Goal: Task Accomplishment & Management: Manage account settings

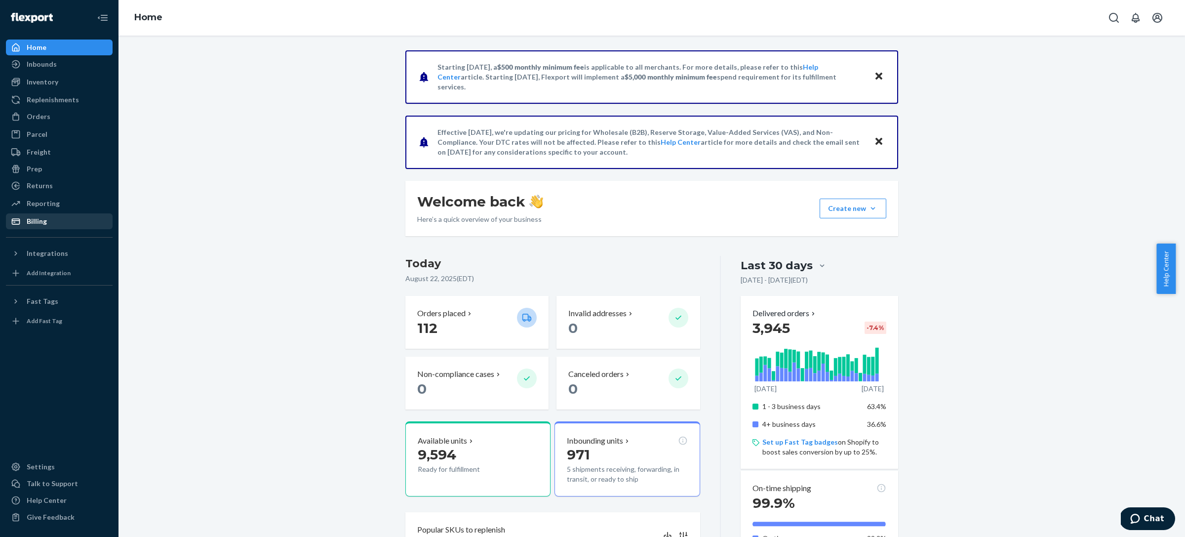
click at [50, 219] on div "Billing" at bounding box center [59, 221] width 105 height 14
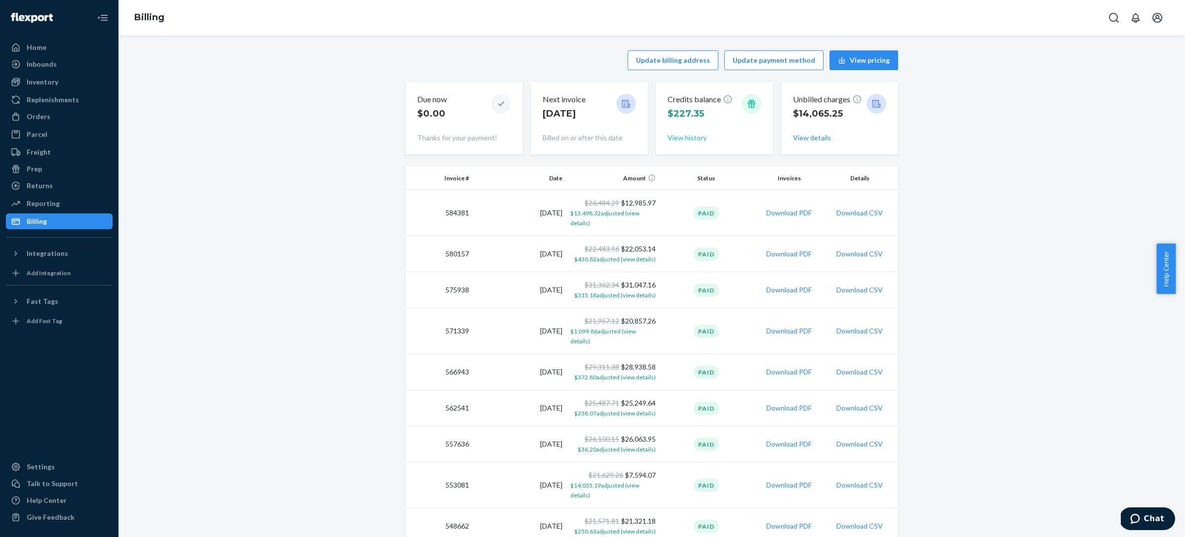
click at [681, 139] on button "View history" at bounding box center [687, 138] width 39 height 10
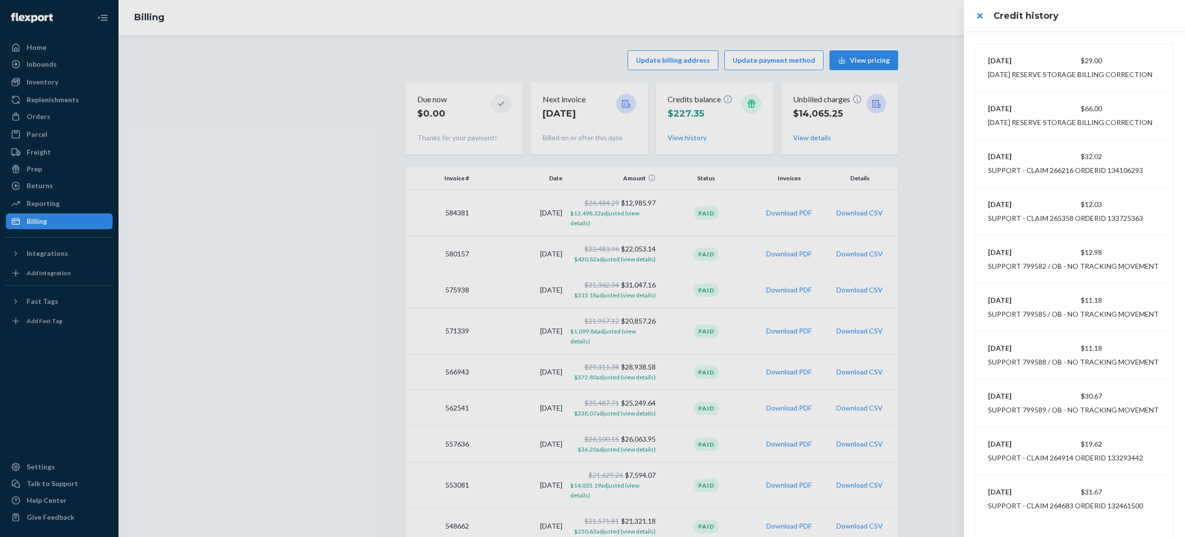
click at [233, 100] on div at bounding box center [592, 268] width 1185 height 537
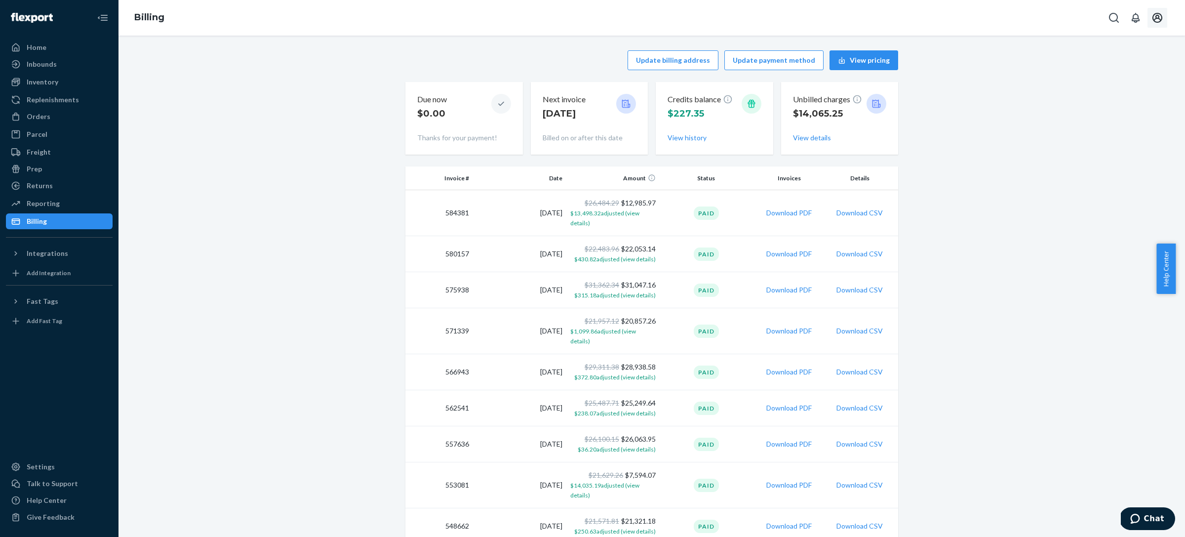
click at [1151, 23] on icon "Open account menu" at bounding box center [1157, 18] width 12 height 12
click at [685, 140] on button "View history" at bounding box center [687, 138] width 39 height 10
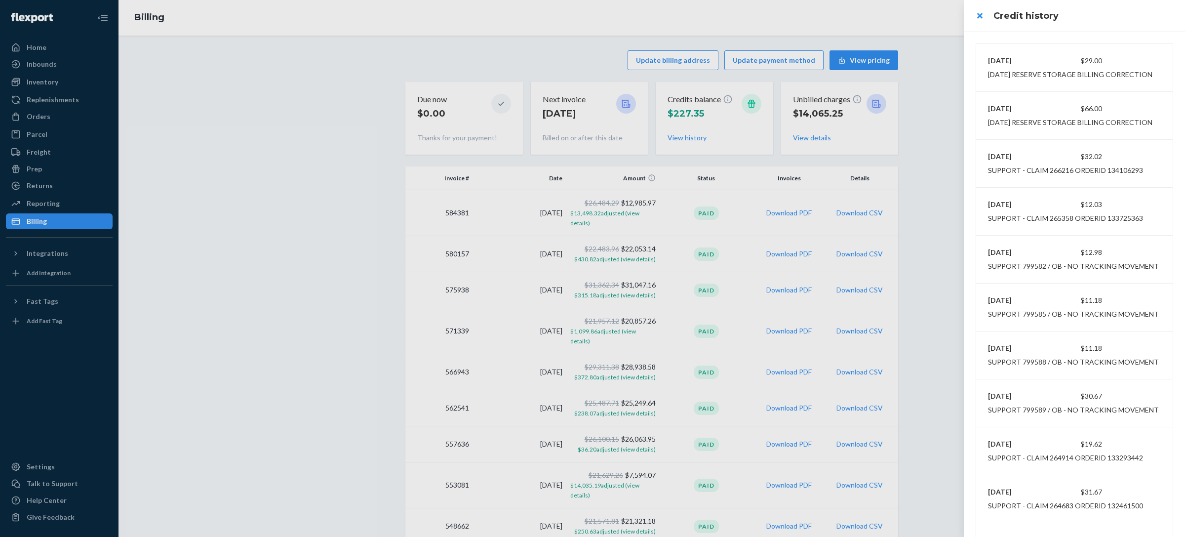
click at [912, 97] on div at bounding box center [592, 268] width 1185 height 537
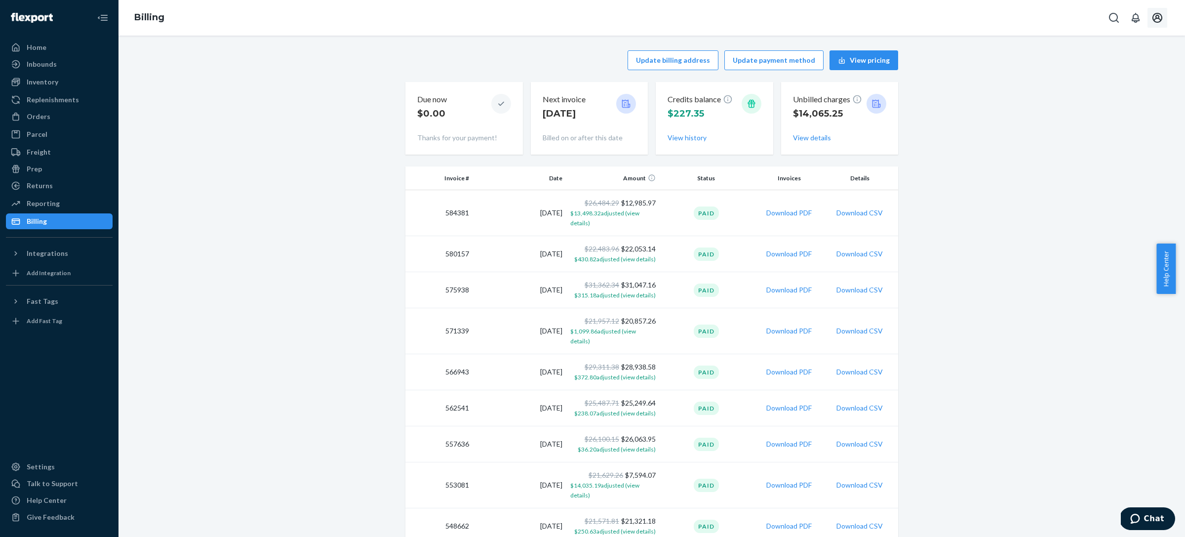
click at [1163, 18] on icon "Open account menu" at bounding box center [1157, 18] width 12 height 12
click at [684, 133] on button "View history" at bounding box center [687, 138] width 39 height 10
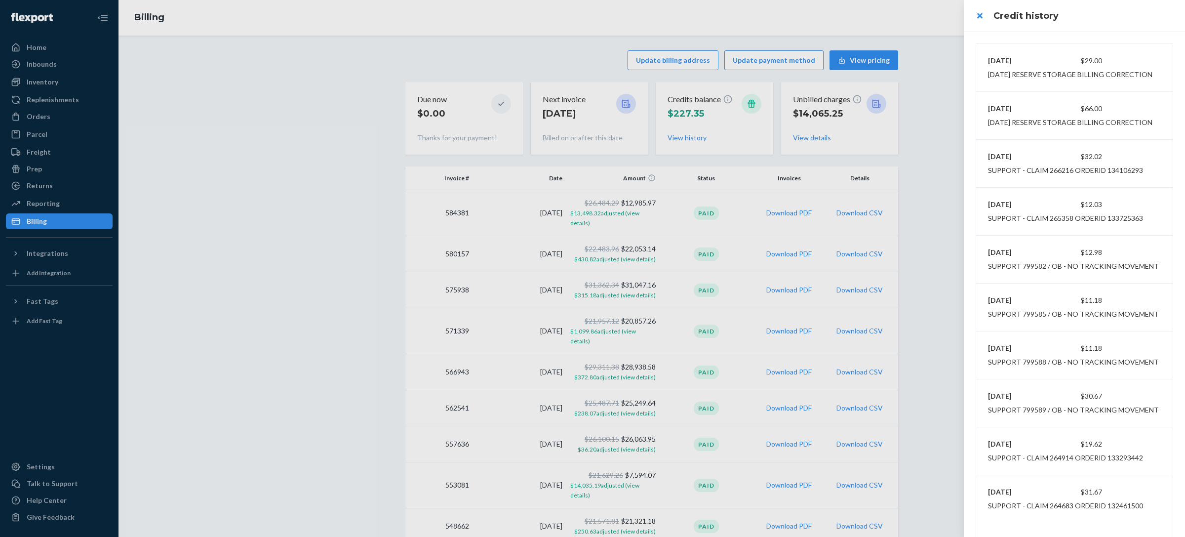
click at [66, 89] on div at bounding box center [592, 268] width 1185 height 537
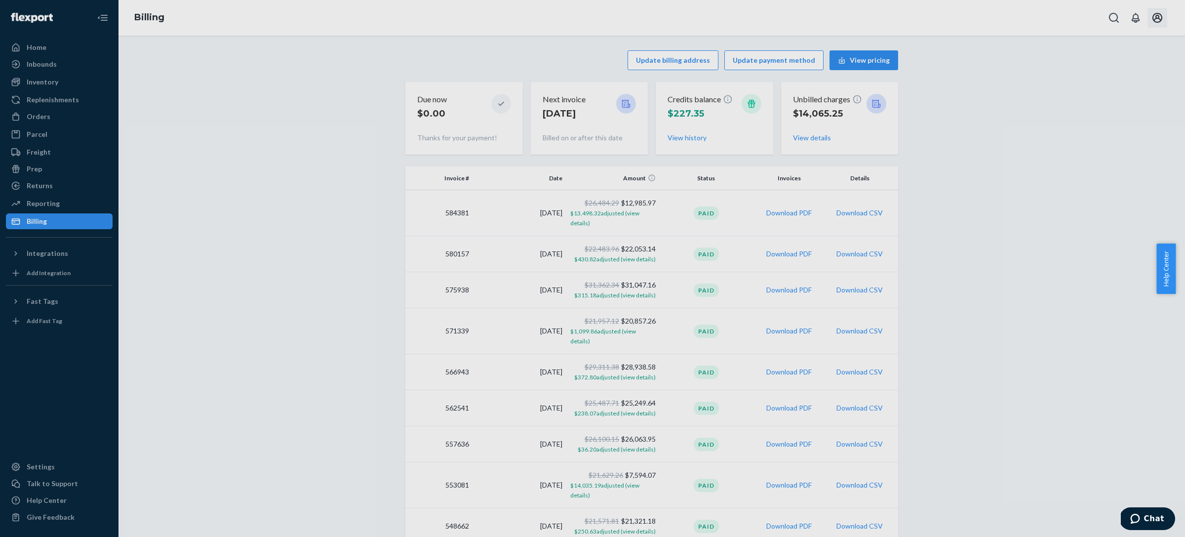
click at [61, 82] on div at bounding box center [592, 268] width 1185 height 537
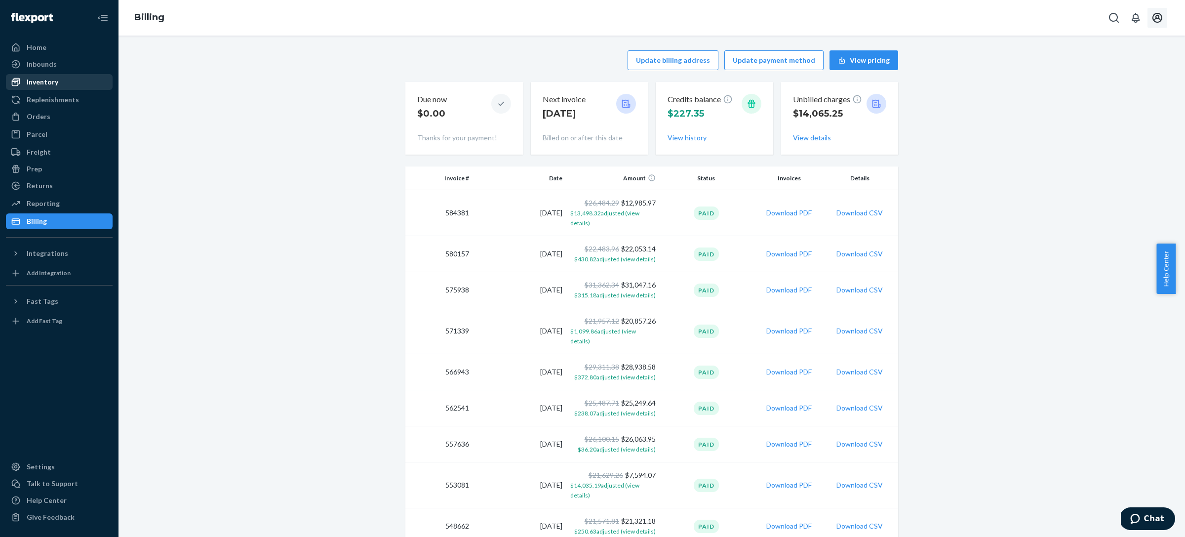
click at [36, 79] on div "Inventory" at bounding box center [43, 82] width 32 height 10
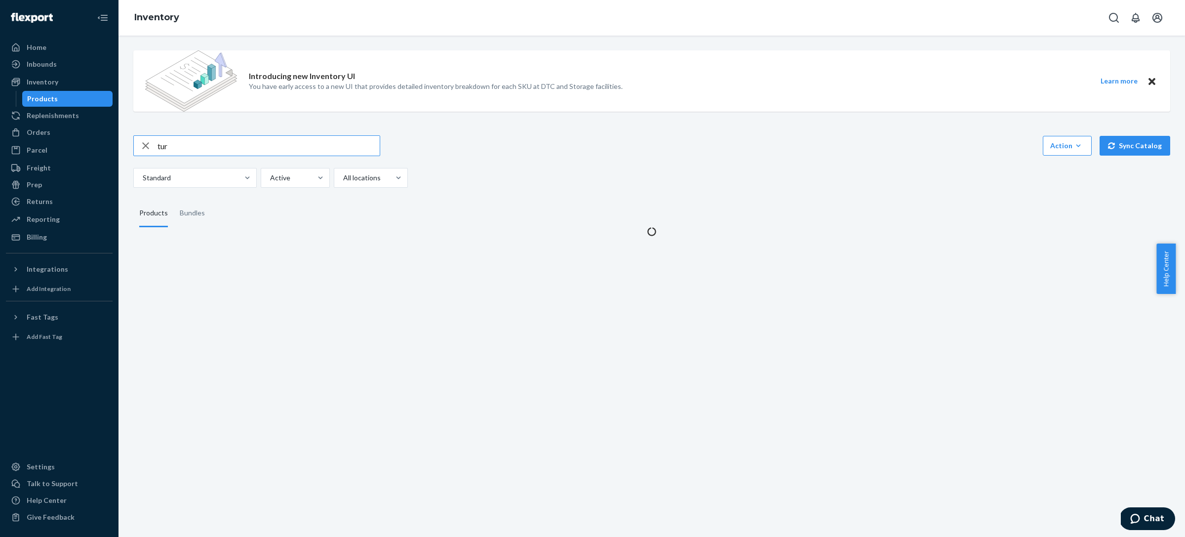
type input "tur"
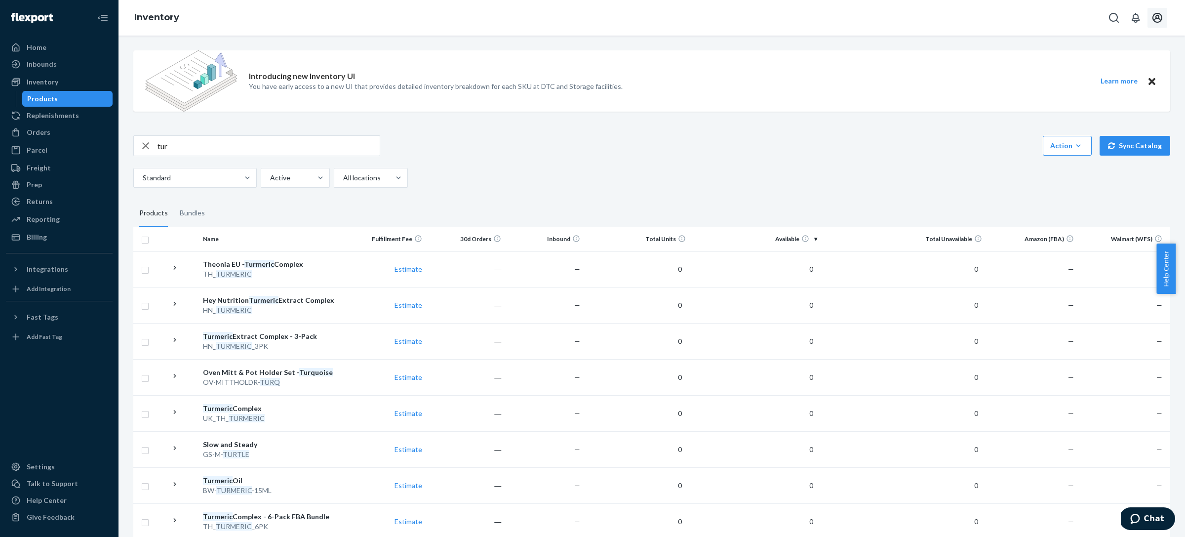
click at [1157, 18] on icon "Open account menu" at bounding box center [1157, 18] width 12 height 12
click at [1097, 97] on div "Log out" at bounding box center [1134, 106] width 74 height 18
